Goal: Task Accomplishment & Management: Manage account settings

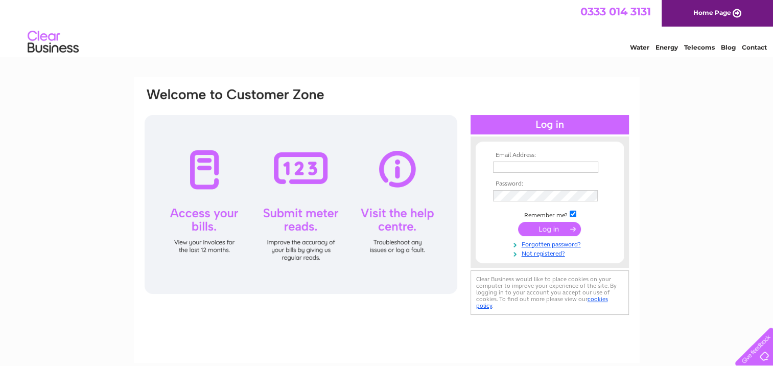
type input "stuartk@coilcraft-europe.com"
click at [552, 231] on input "submit" at bounding box center [549, 229] width 63 height 14
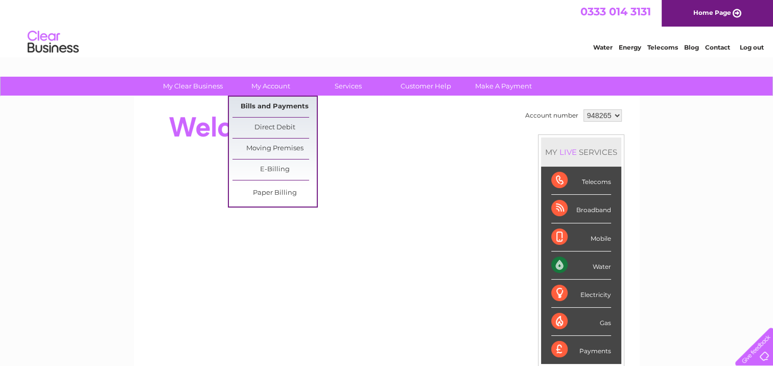
click at [278, 103] on link "Bills and Payments" at bounding box center [275, 107] width 84 height 20
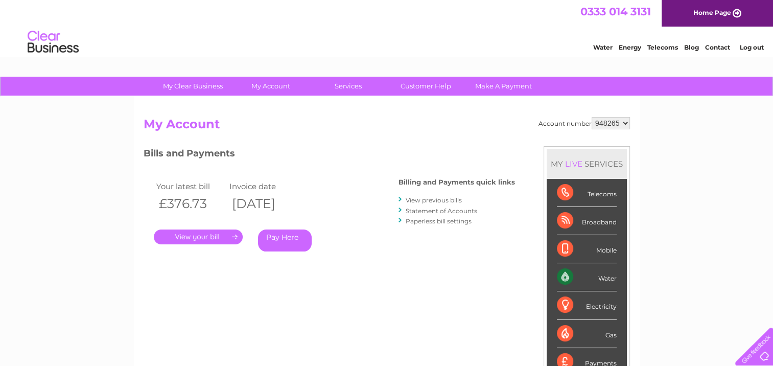
click at [209, 239] on link "." at bounding box center [198, 236] width 89 height 15
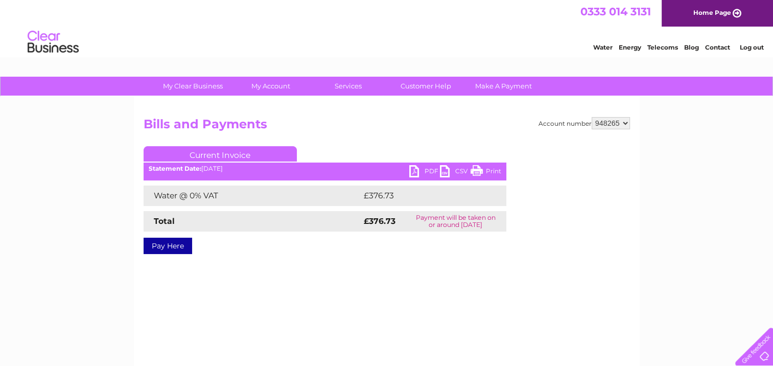
click at [417, 170] on link "PDF" at bounding box center [424, 172] width 31 height 15
